Goal: Task Accomplishment & Management: Manage account settings

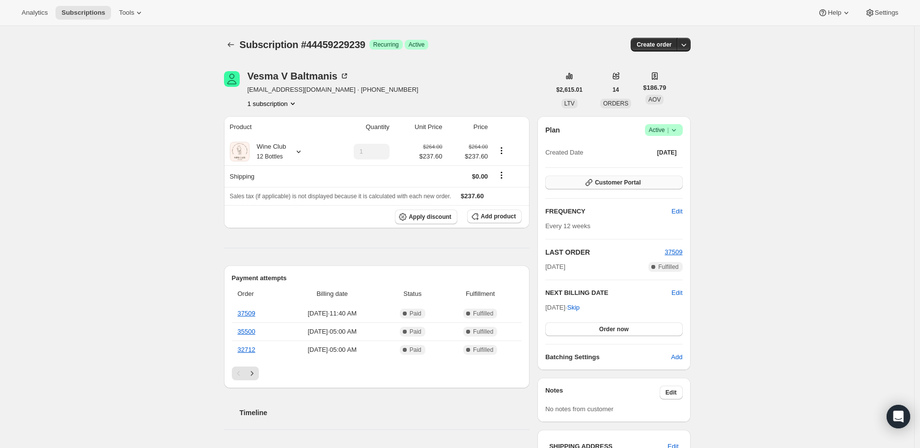
click at [606, 182] on span "Customer Portal" at bounding box center [618, 183] width 46 height 8
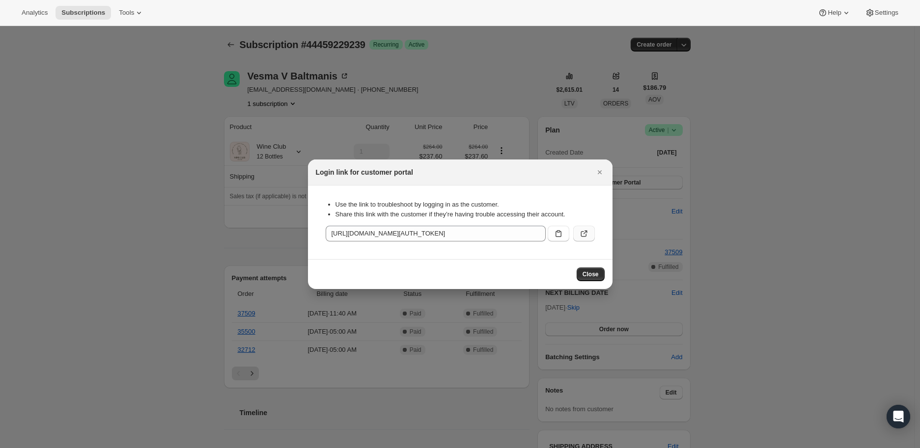
click at [586, 230] on icon ":r31:" at bounding box center [584, 234] width 10 height 10
click at [599, 170] on icon "Close" at bounding box center [600, 173] width 10 height 10
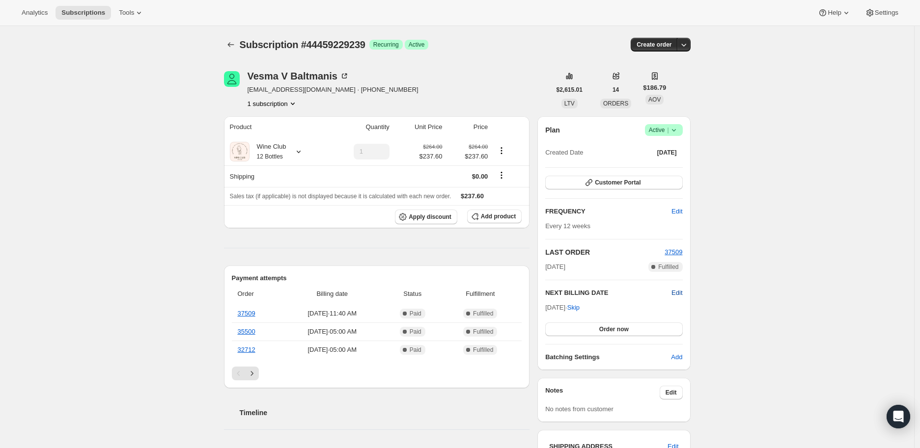
click at [679, 289] on span "Edit" at bounding box center [676, 293] width 11 height 10
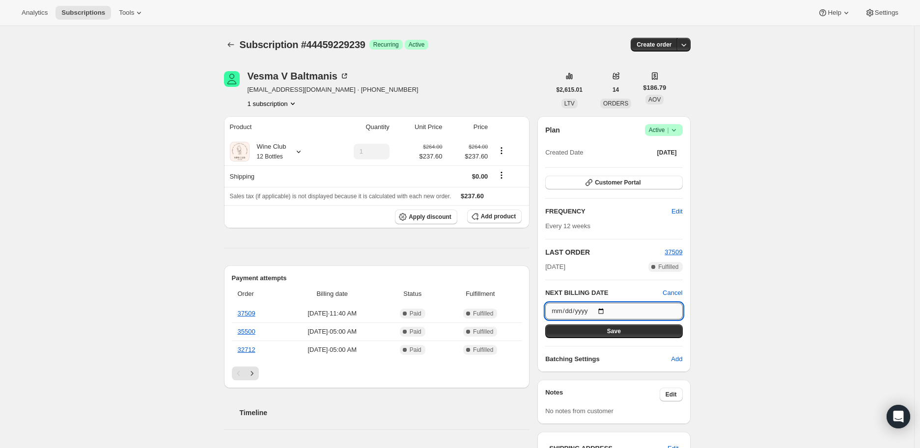
click at [608, 309] on input "[DATE]" at bounding box center [613, 311] width 137 height 17
type input "[DATE]"
click at [228, 41] on icon "Subscriptions" at bounding box center [231, 45] width 10 height 10
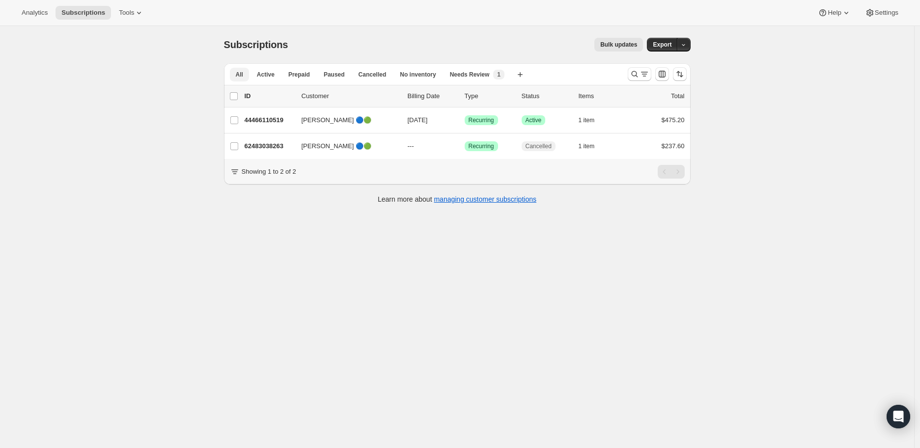
click at [237, 73] on button "All" at bounding box center [239, 75] width 19 height 14
click at [638, 74] on icon "Search and filter results" at bounding box center [635, 74] width 10 height 10
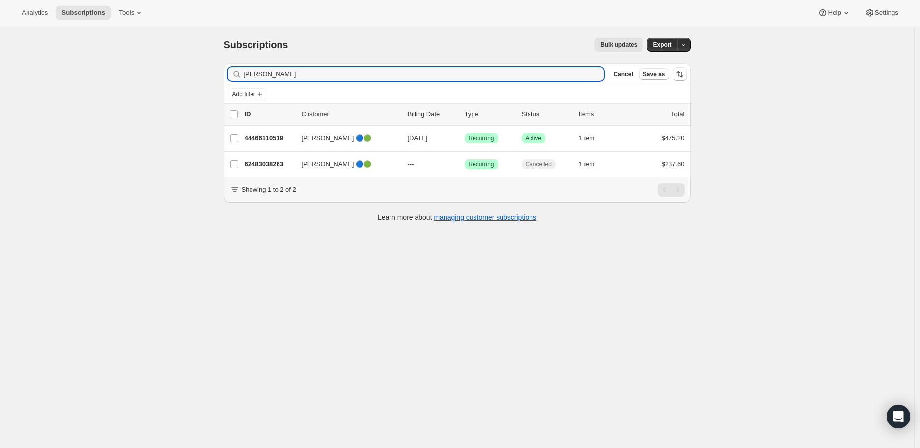
drag, startPoint x: 313, startPoint y: 73, endPoint x: 244, endPoint y: 77, distance: 68.9
click at [244, 77] on div "[PERSON_NAME] Clear" at bounding box center [416, 74] width 376 height 14
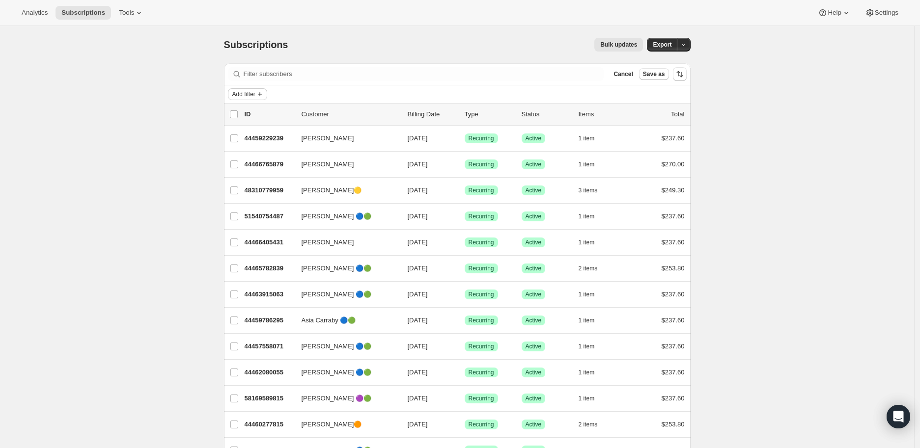
click at [246, 93] on span "Add filter" at bounding box center [243, 94] width 23 height 8
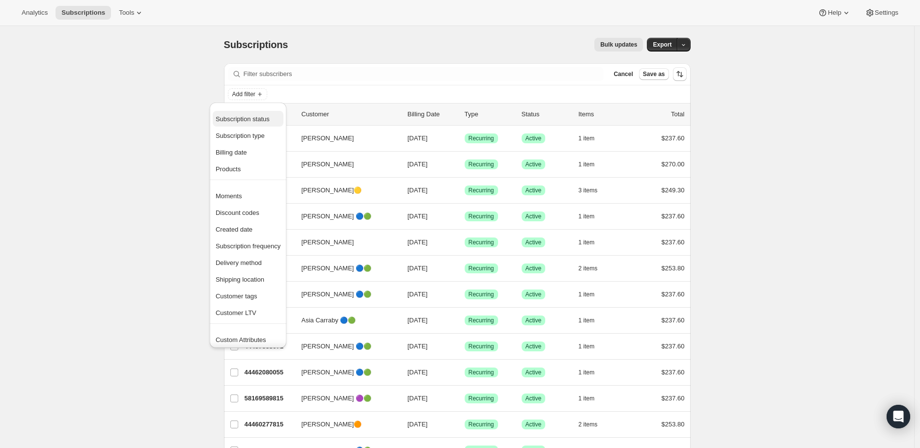
click at [254, 119] on span "Subscription status" at bounding box center [243, 118] width 54 height 7
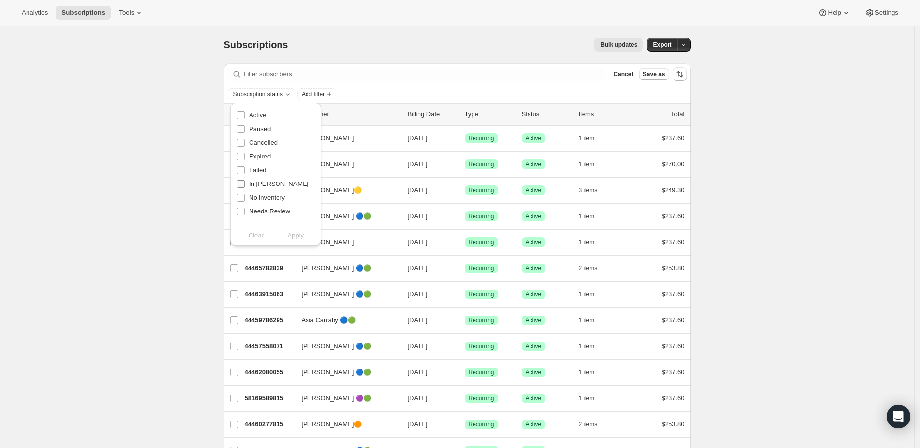
click at [242, 182] on input "In [PERSON_NAME]" at bounding box center [241, 184] width 8 height 8
checkbox input "true"
click at [292, 236] on span "Apply" at bounding box center [296, 236] width 16 height 10
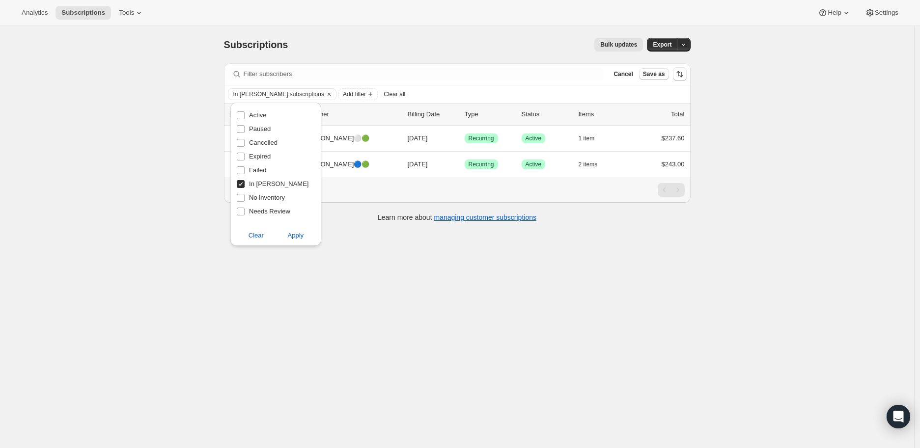
drag, startPoint x: 115, startPoint y: 199, endPoint x: 150, endPoint y: 192, distance: 35.3
click at [116, 199] on div "Subscriptions. This page is ready Subscriptions Bulk updates More actions Bulk …" at bounding box center [457, 250] width 914 height 448
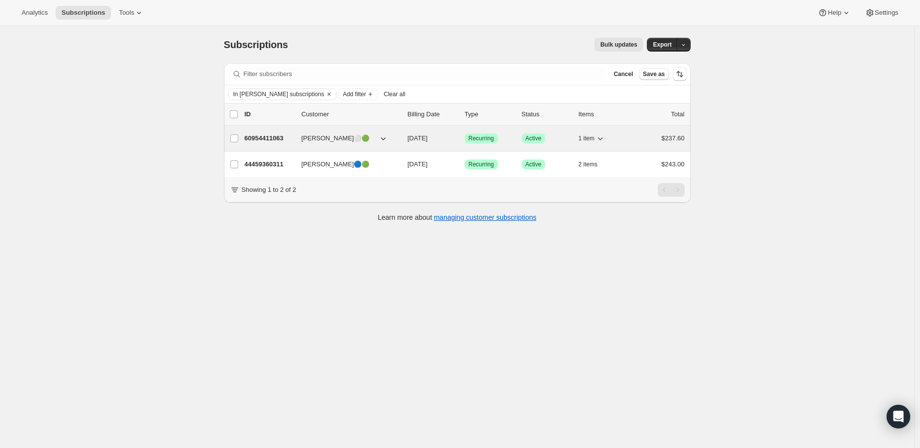
click at [270, 138] on p "60954411063" at bounding box center [269, 139] width 49 height 10
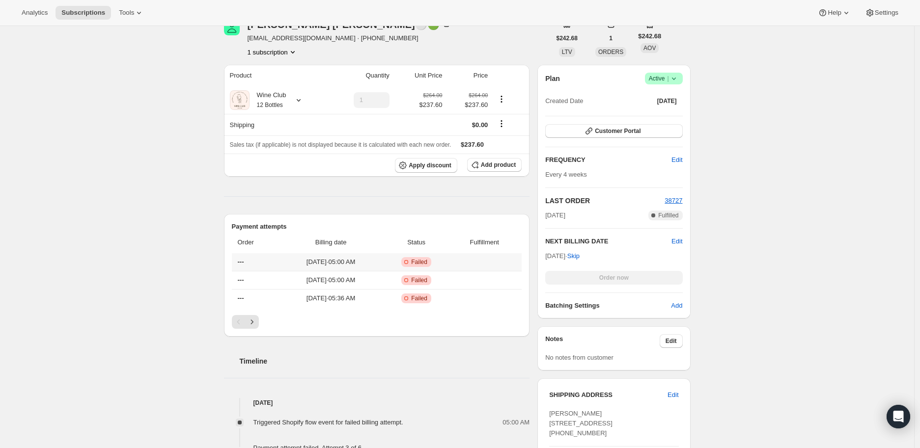
scroll to position [218, 0]
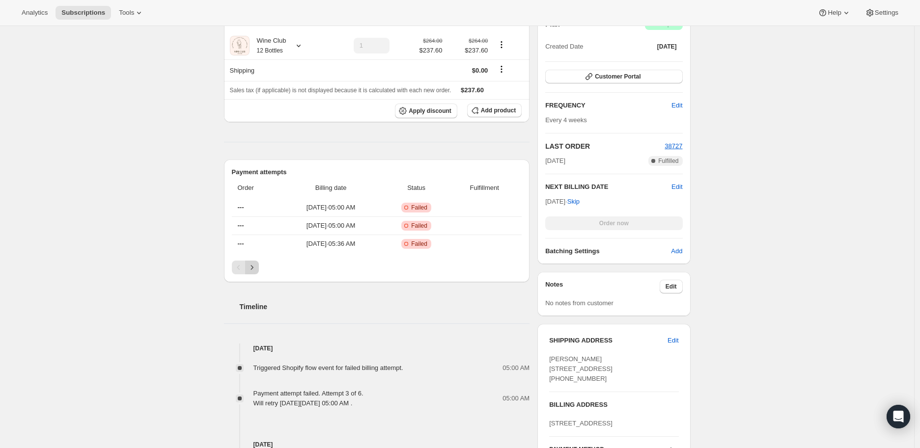
click at [255, 268] on icon "Next" at bounding box center [252, 268] width 10 height 10
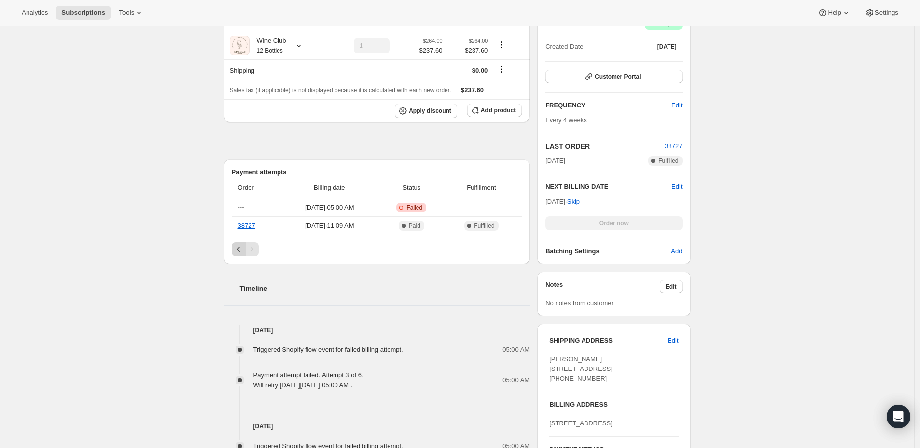
click at [240, 249] on icon "Previous" at bounding box center [238, 249] width 3 height 5
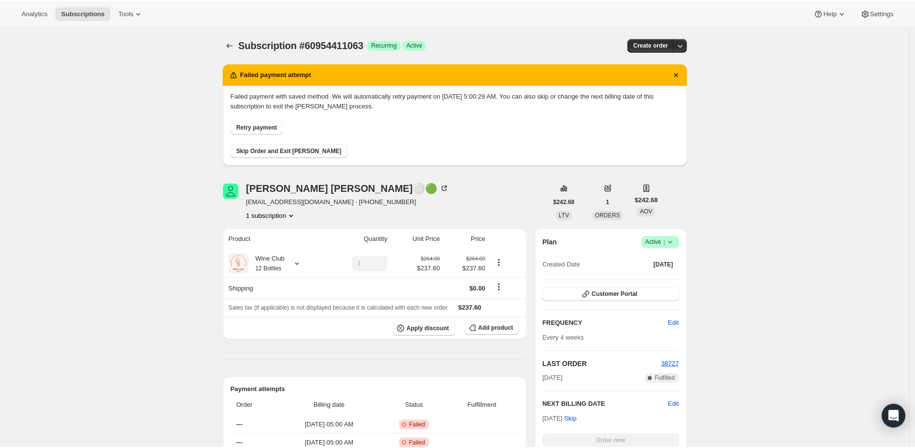
scroll to position [55, 0]
